Goal: Navigation & Orientation: Find specific page/section

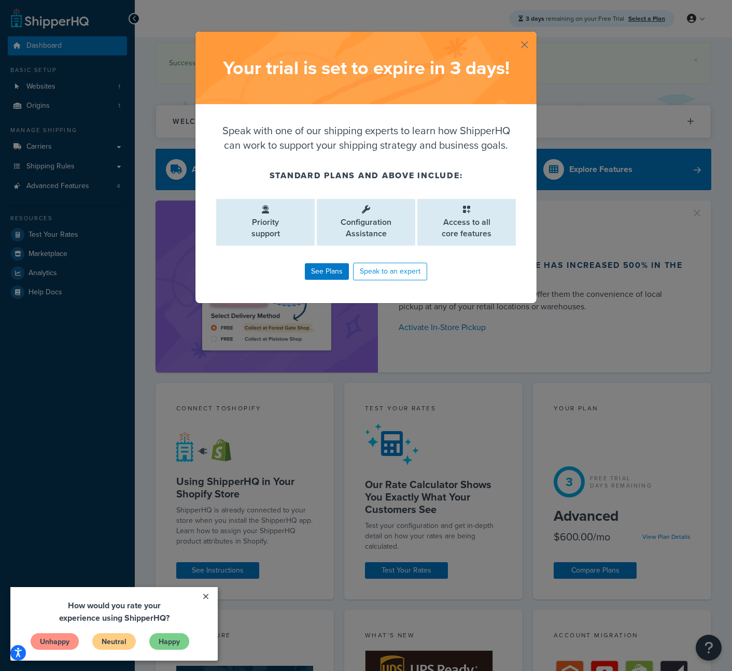
click at [534, 34] on button "button" at bounding box center [535, 33] width 3 height 3
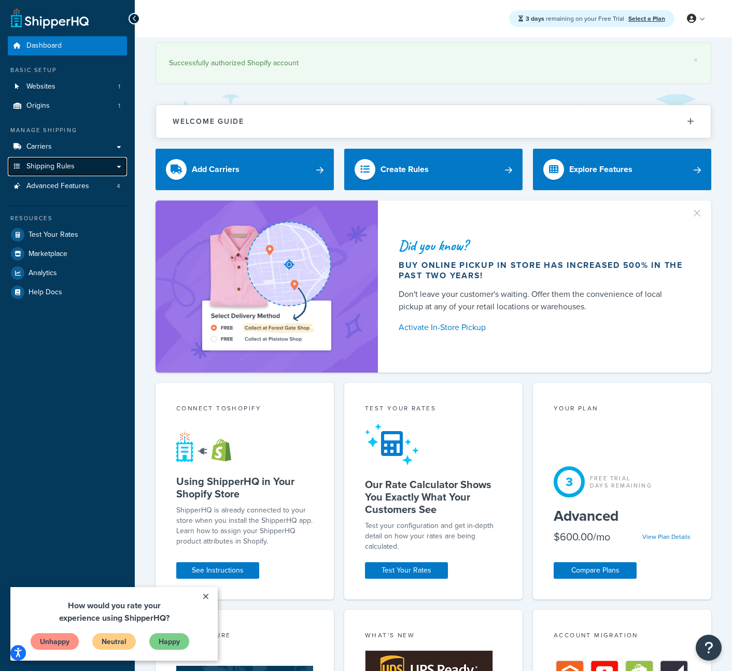
click at [65, 169] on span "Shipping Rules" at bounding box center [50, 166] width 48 height 9
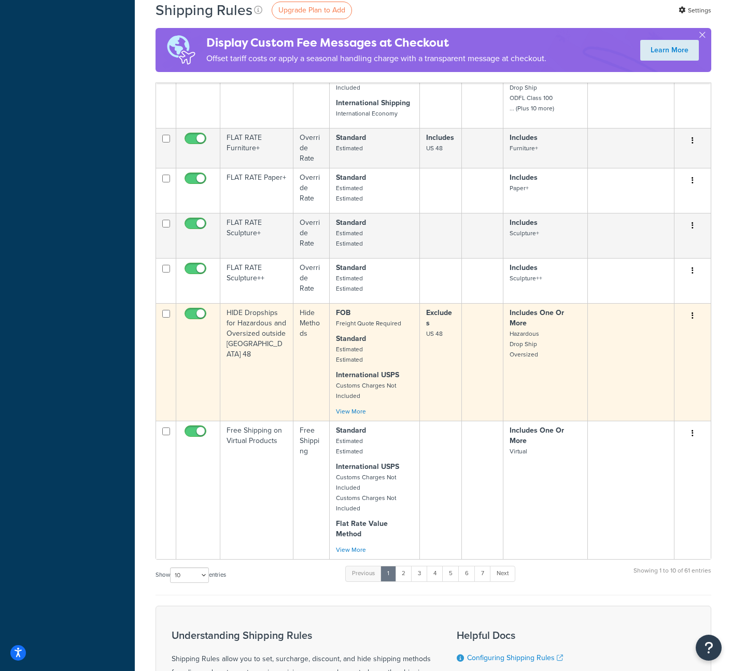
scroll to position [490, 0]
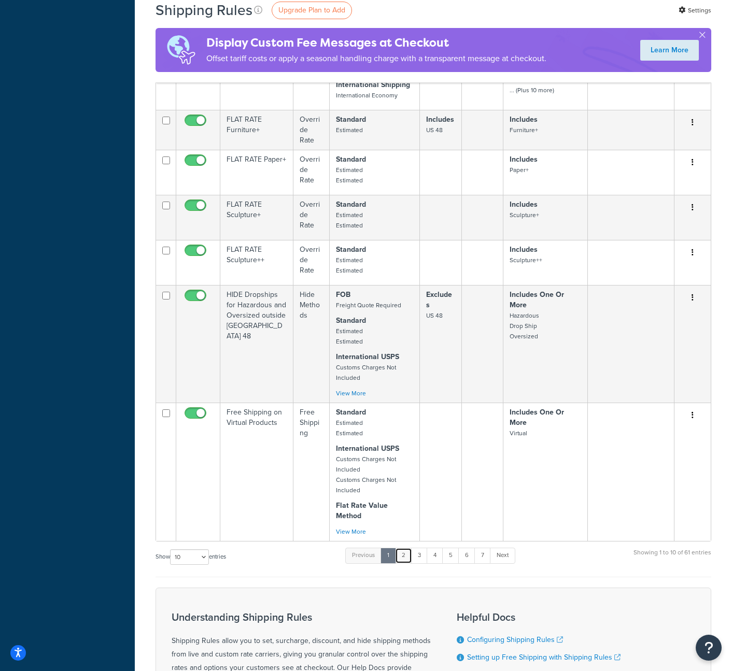
click at [409, 548] on link "2" at bounding box center [403, 556] width 17 height 16
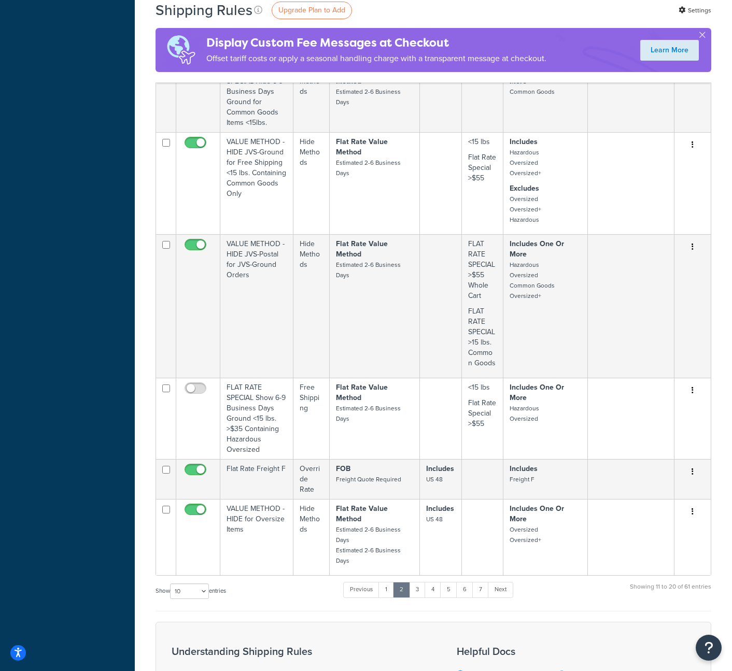
scroll to position [655, 0]
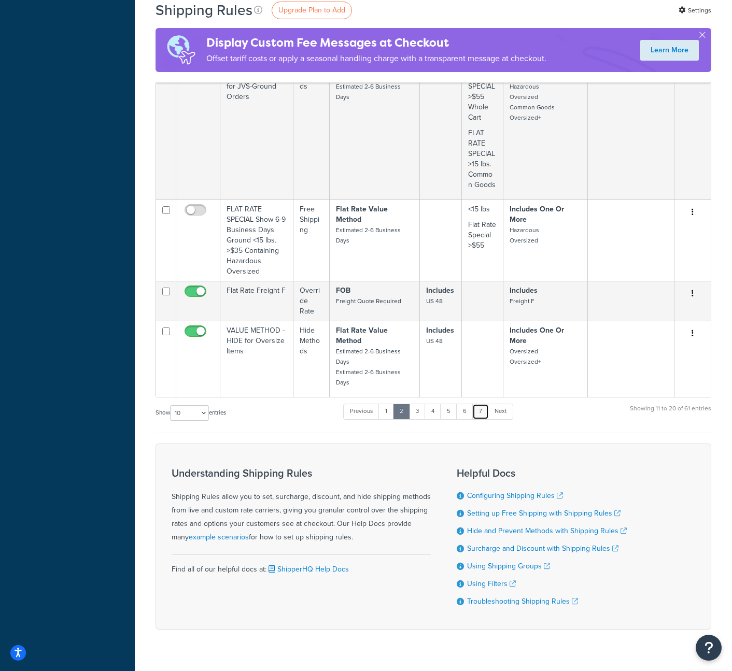
click at [483, 404] on link "7" at bounding box center [480, 412] width 17 height 16
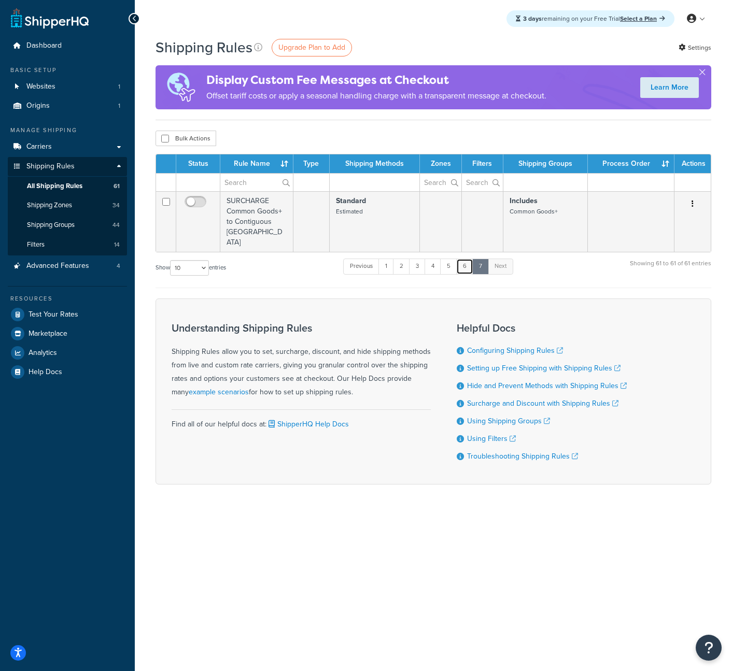
click at [466, 259] on link "6" at bounding box center [464, 267] width 17 height 16
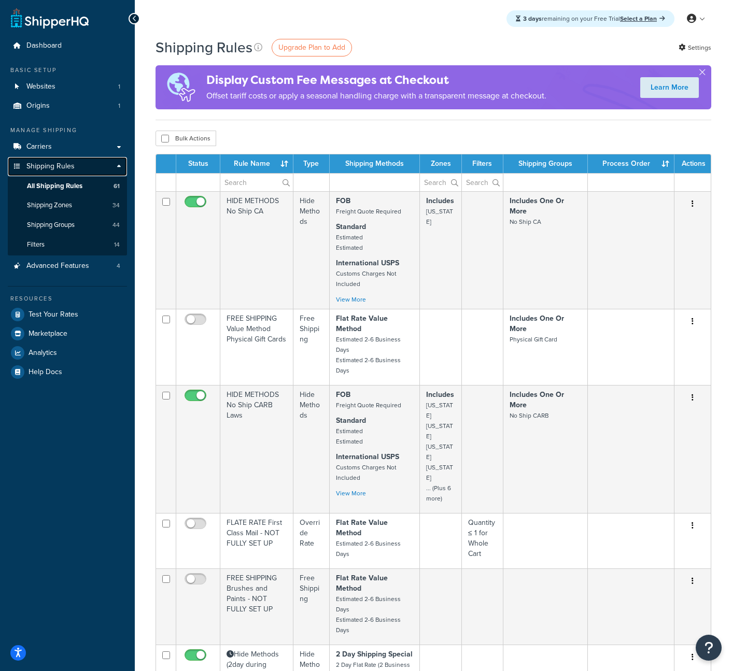
click at [46, 162] on span "Shipping Rules" at bounding box center [50, 166] width 48 height 9
click at [43, 164] on span "Shipping Rules" at bounding box center [50, 166] width 48 height 9
click at [49, 48] on span "Dashboard" at bounding box center [43, 45] width 35 height 9
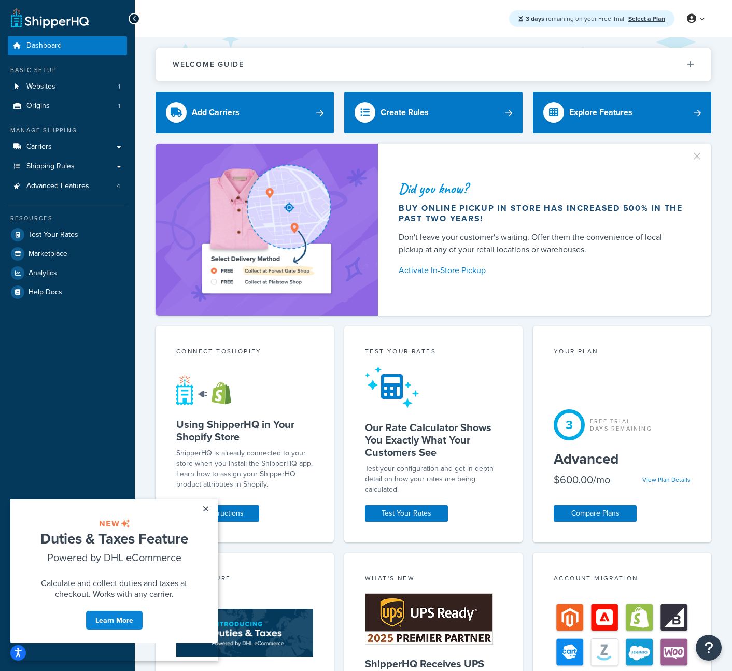
drag, startPoint x: 205, startPoint y: 509, endPoint x: 216, endPoint y: 520, distance: 15.4
click at [205, 509] on link "×" at bounding box center [206, 509] width 18 height 19
